Goal: Browse casually: Explore the website without a specific task or goal

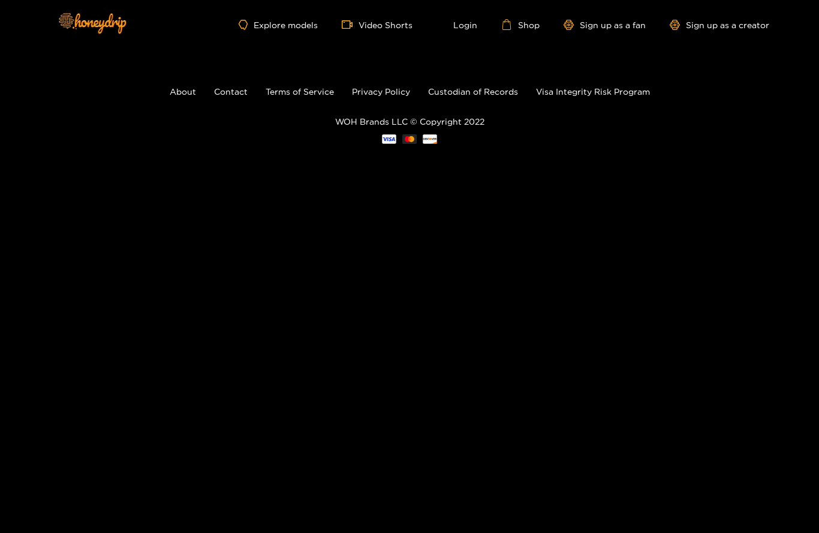
click at [294, 23] on link "Explore models" at bounding box center [278, 25] width 79 height 10
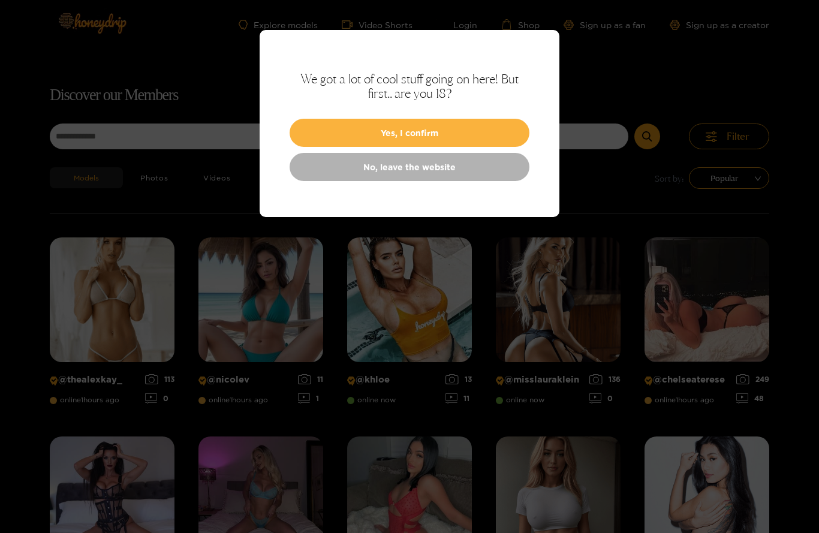
click at [501, 133] on button "Yes, I confirm" at bounding box center [410, 133] width 240 height 28
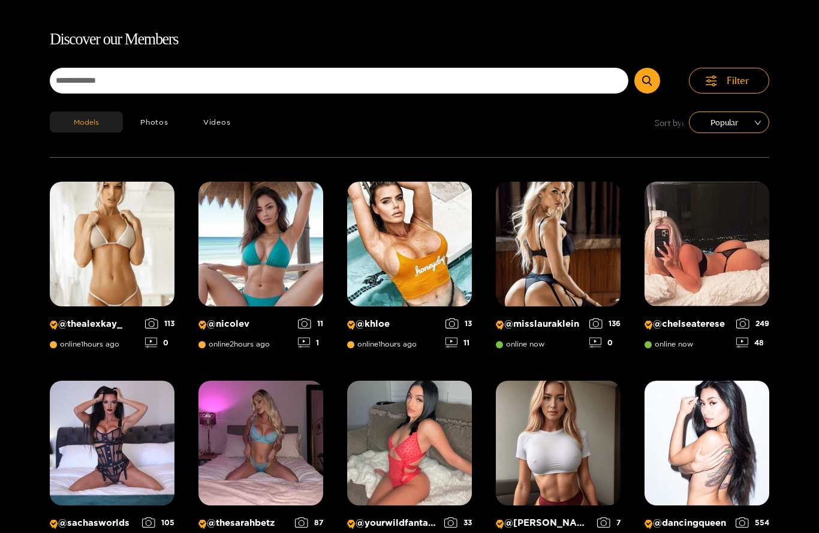
scroll to position [76, 0]
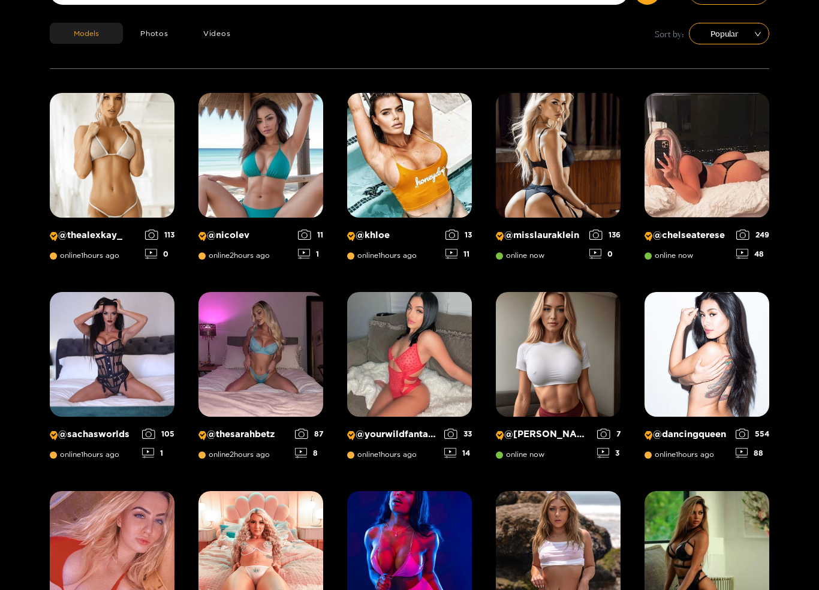
click at [388, 349] on img at bounding box center [409, 354] width 125 height 125
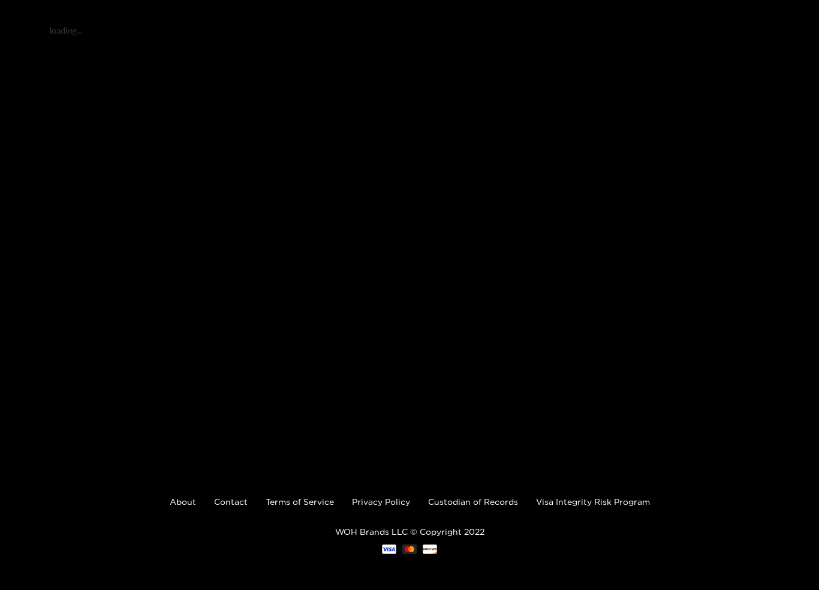
scroll to position [145, 0]
